Goal: Share content

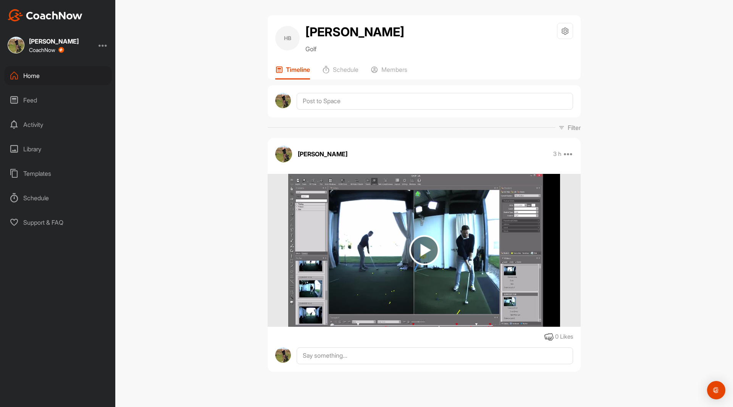
click at [29, 73] on div "Home" at bounding box center [58, 75] width 108 height 19
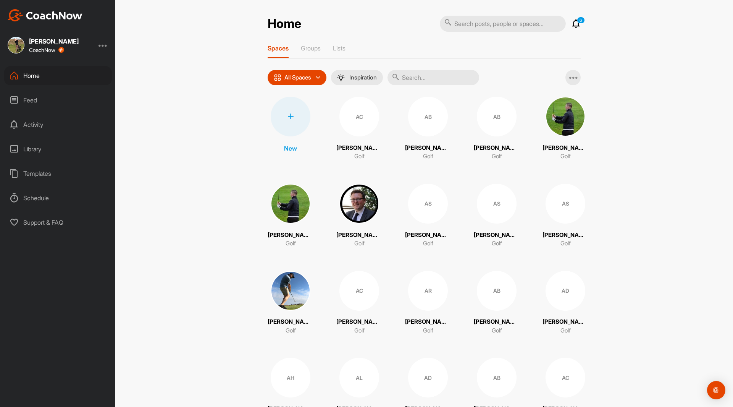
click at [363, 27] on input "text" at bounding box center [503, 24] width 126 height 16
type input "[PERSON_NAME]"
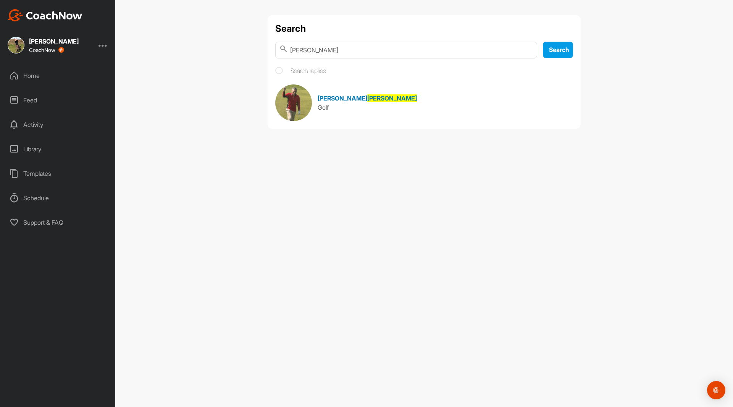
click at [325, 99] on span "[PERSON_NAME]" at bounding box center [343, 98] width 50 height 8
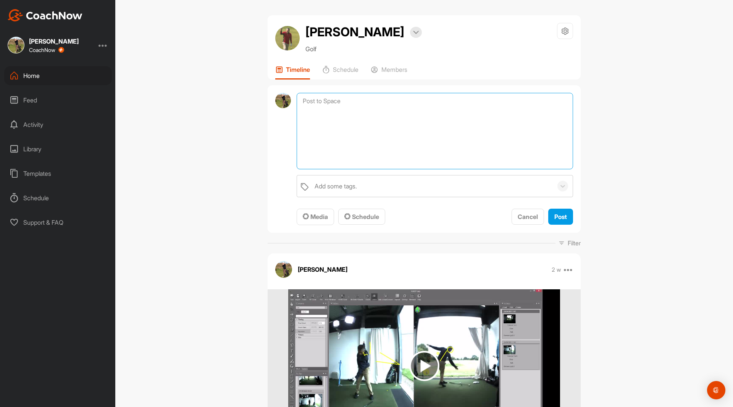
click at [324, 102] on textarea at bounding box center [435, 131] width 277 height 76
click at [317, 221] on div "Media" at bounding box center [315, 216] width 25 height 9
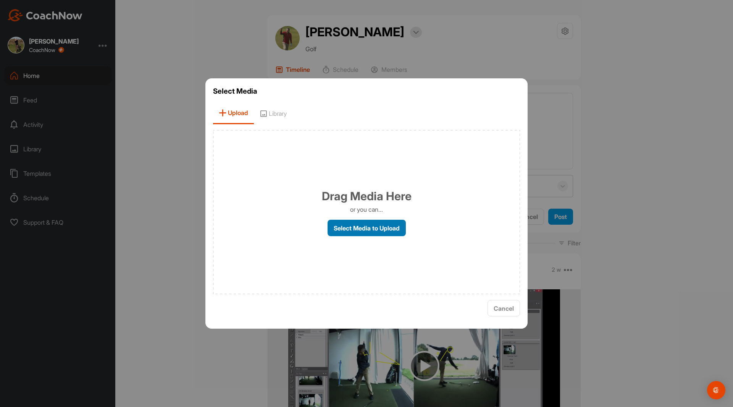
click at [358, 222] on label "Select Media to Upload" at bounding box center [367, 228] width 78 height 16
click at [0, 0] on input "Select Media to Upload" at bounding box center [0, 0] width 0 height 0
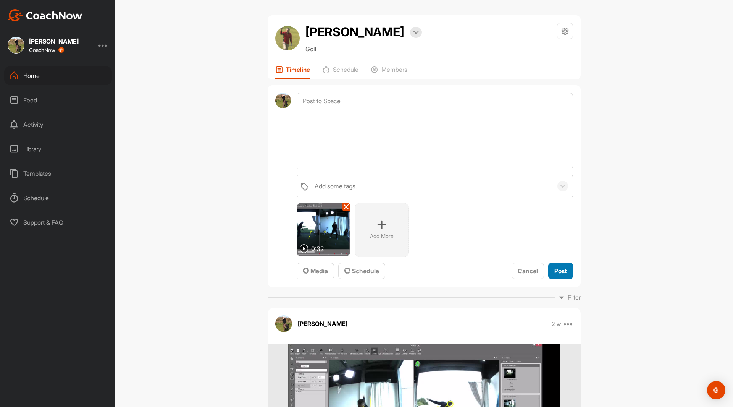
click at [363, 222] on button "Post" at bounding box center [560, 271] width 25 height 16
